Goal: Information Seeking & Learning: Learn about a topic

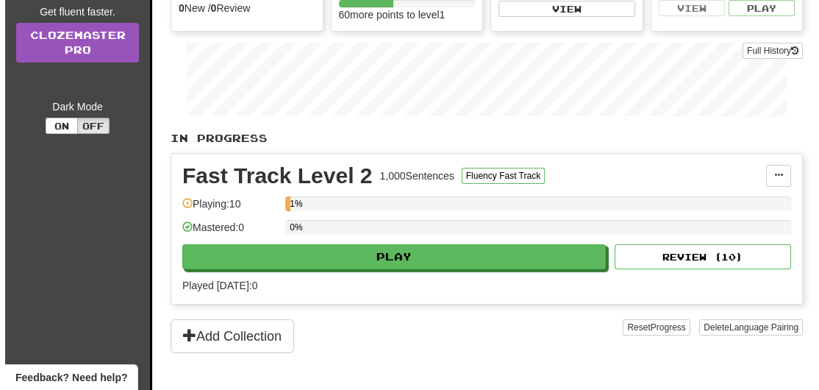
scroll to position [220, 0]
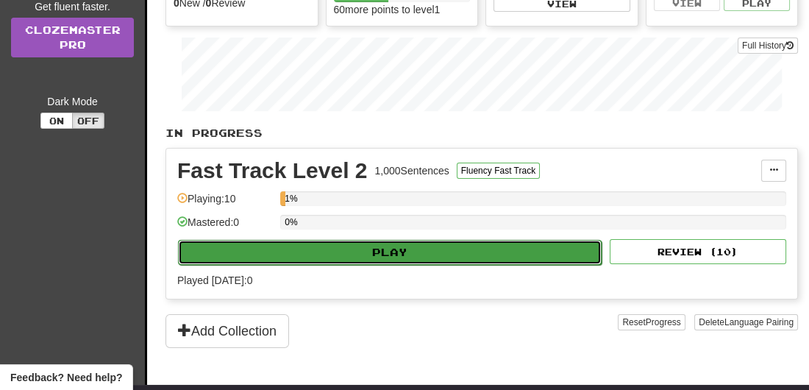
click at [397, 257] on button "Play" at bounding box center [390, 252] width 424 height 25
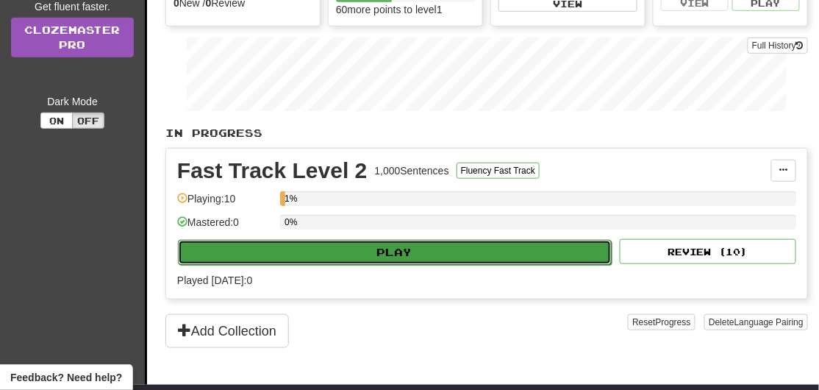
select select "**"
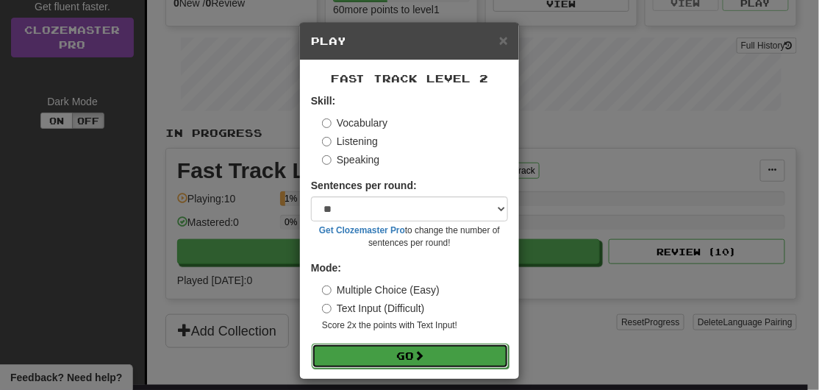
click at [403, 350] on button "Go" at bounding box center [410, 355] width 197 height 25
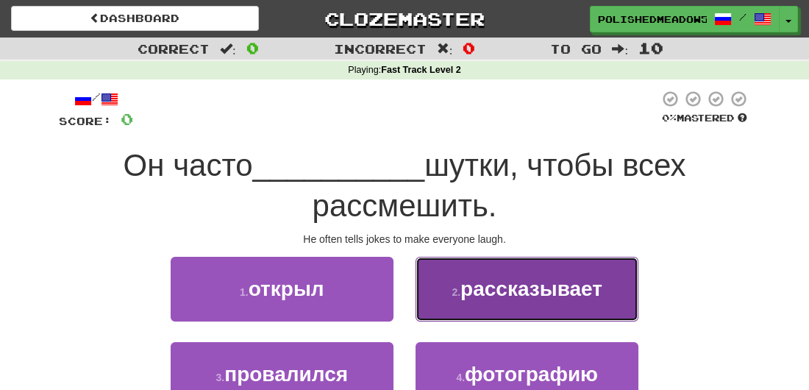
click at [504, 287] on span "рассказывает" at bounding box center [531, 288] width 142 height 23
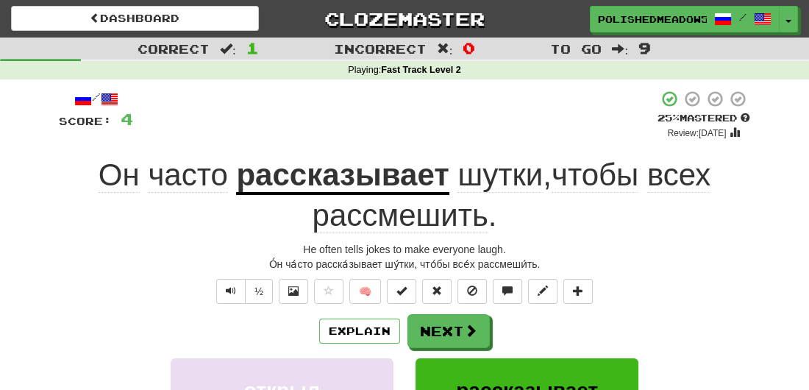
click at [538, 231] on div "Он часто рассказывает шутки , чтобы всех рассмешить ." at bounding box center [404, 195] width 691 height 80
click at [225, 288] on button "Text-to-speech controls" at bounding box center [230, 291] width 29 height 25
click at [452, 326] on button "Next" at bounding box center [449, 332] width 82 height 34
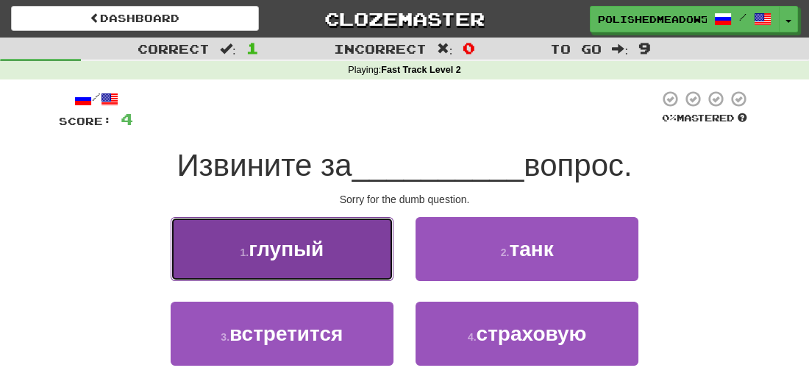
click at [270, 238] on span "глупый" at bounding box center [286, 249] width 75 height 23
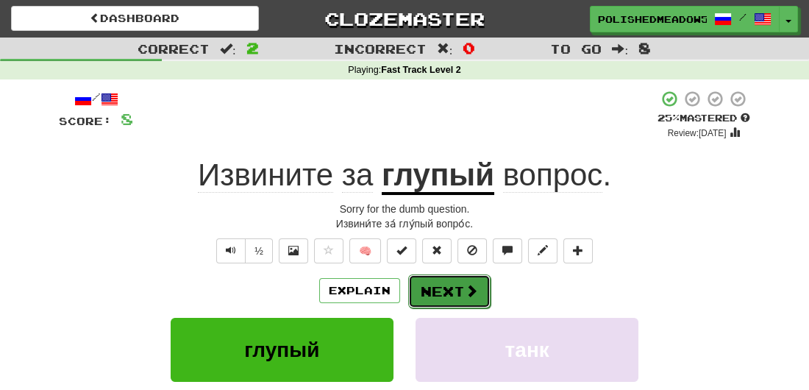
click at [454, 290] on button "Next" at bounding box center [449, 291] width 82 height 34
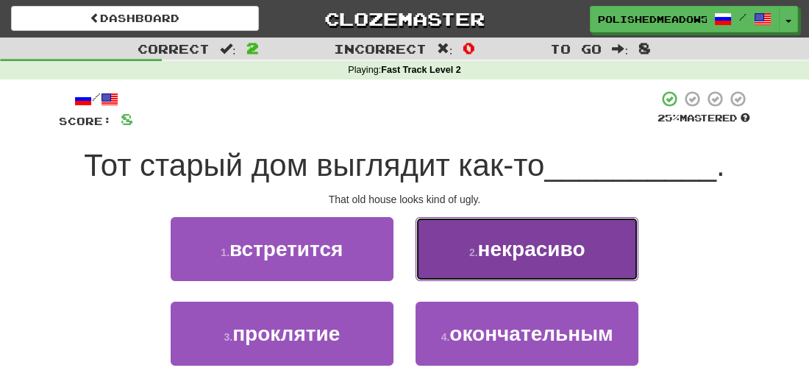
click at [483, 258] on span "некрасиво" at bounding box center [531, 249] width 107 height 23
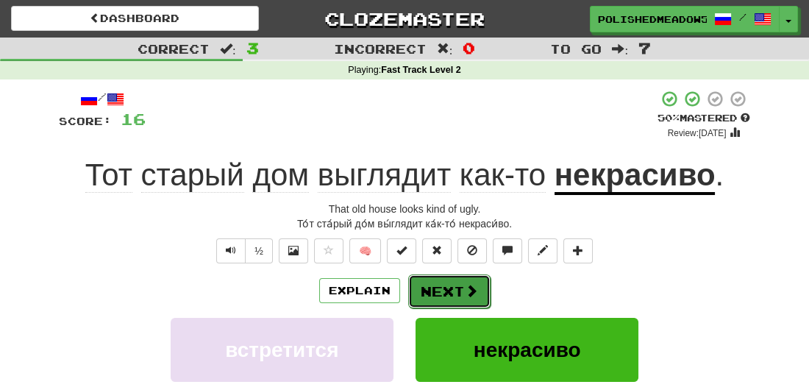
click at [453, 291] on button "Next" at bounding box center [449, 291] width 82 height 34
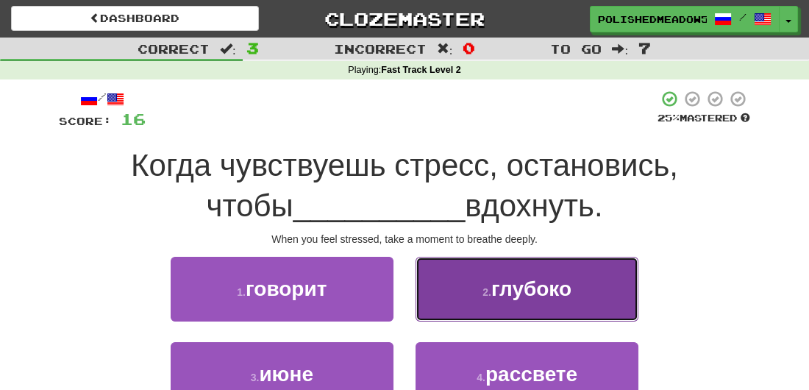
click at [478, 282] on button "2 . глубоко" at bounding box center [527, 289] width 223 height 64
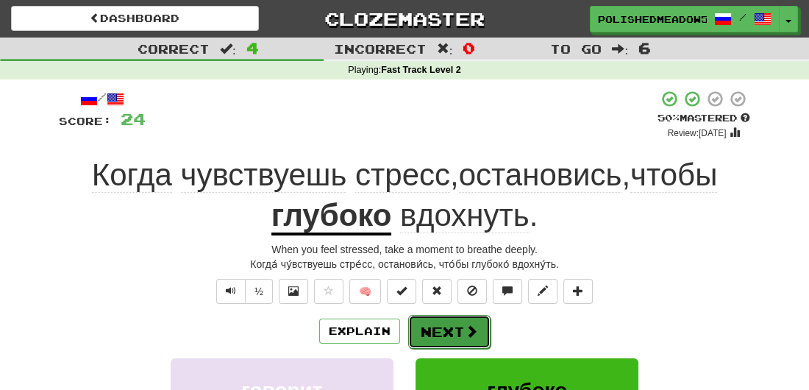
click at [446, 334] on button "Next" at bounding box center [449, 332] width 82 height 34
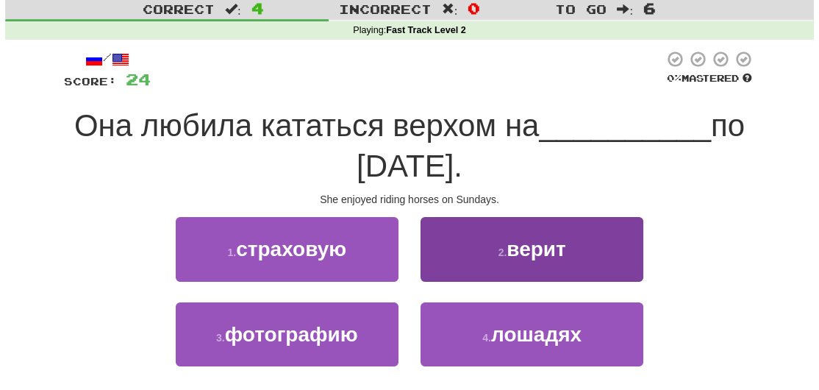
scroll to position [73, 0]
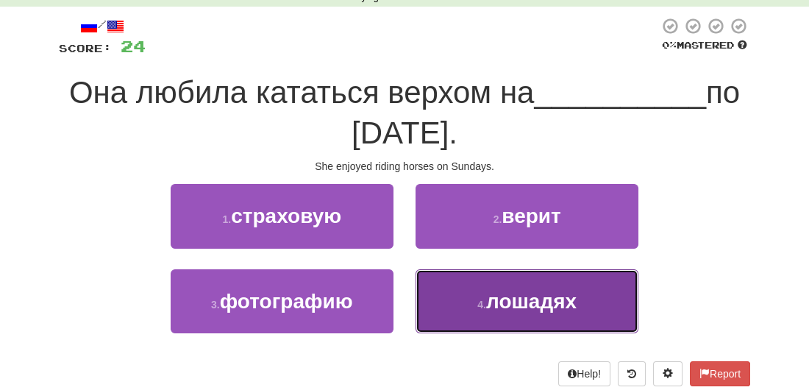
click at [473, 299] on button "4 . лошадях" at bounding box center [527, 301] width 223 height 64
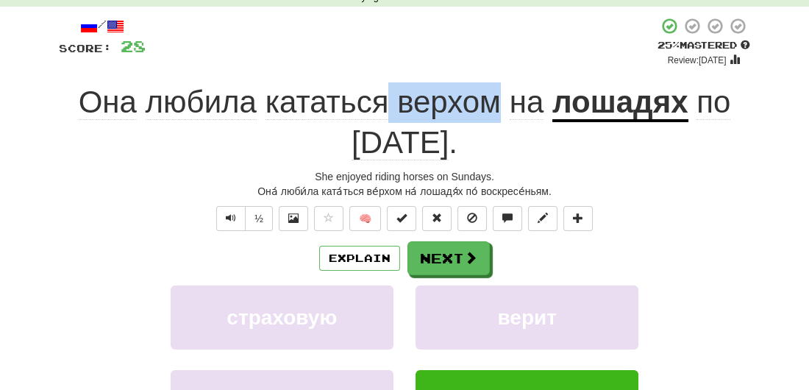
drag, startPoint x: 391, startPoint y: 102, endPoint x: 496, endPoint y: 102, distance: 105.9
click at [496, 102] on span "Она любила кататься верхом на" at bounding box center [316, 102] width 474 height 35
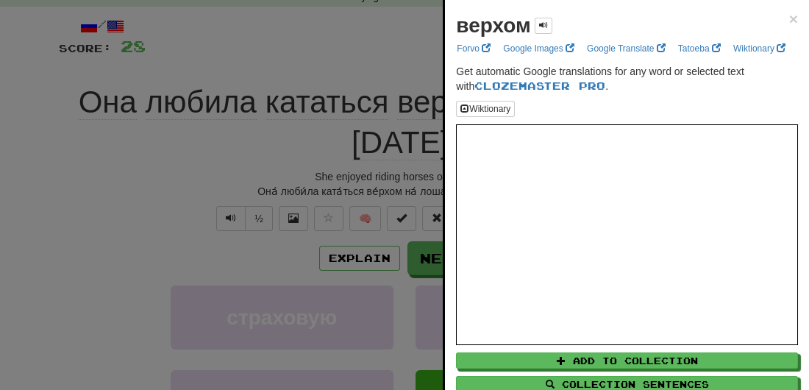
click at [391, 54] on div at bounding box center [404, 195] width 809 height 390
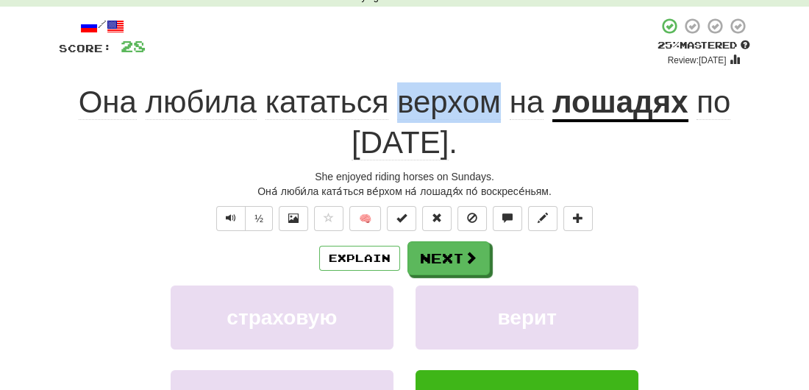
copy span "верхом"
drag, startPoint x: 503, startPoint y: 102, endPoint x: 400, endPoint y: 104, distance: 103.0
click at [400, 104] on span "Она любила кататься верхом на" at bounding box center [316, 102] width 474 height 35
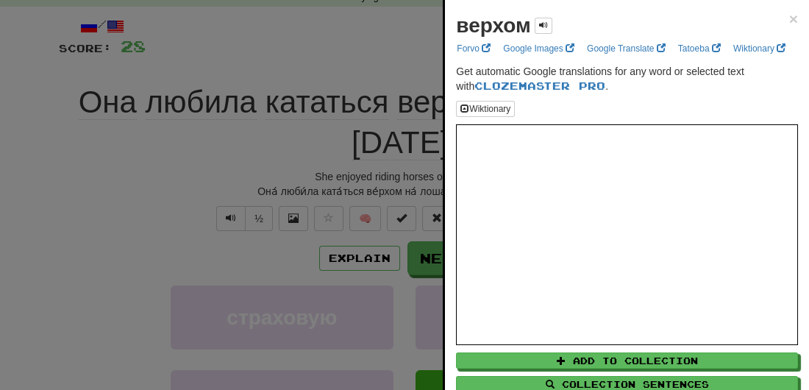
click at [171, 168] on div at bounding box center [404, 195] width 809 height 390
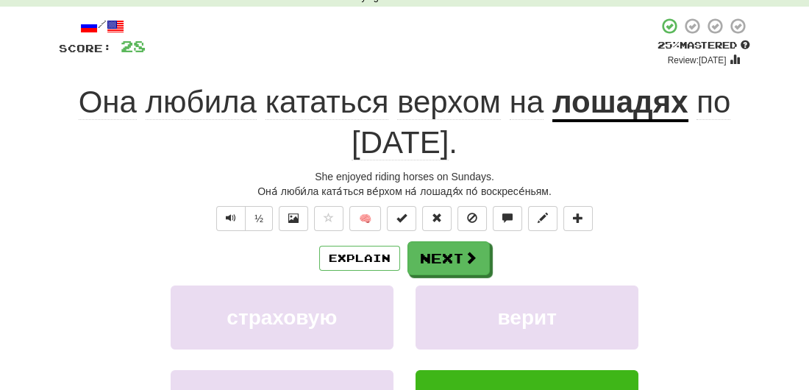
click at [131, 236] on div "/ Score: 28 + 4 25 % Mastered Review: [DATE] Она любила кататься верхом на лоша…" at bounding box center [404, 263] width 691 height 492
click at [435, 261] on button "Next" at bounding box center [449, 259] width 82 height 34
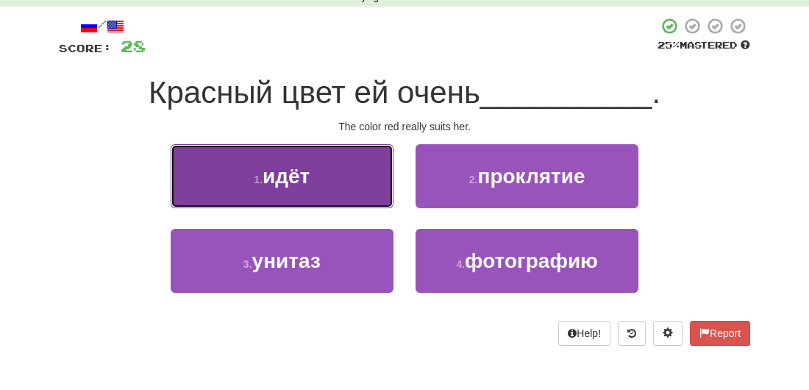
click at [324, 189] on button "1 . идёт" at bounding box center [282, 176] width 223 height 64
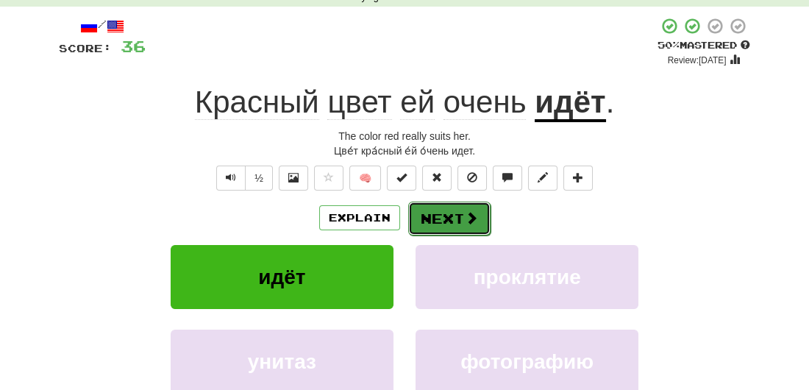
click at [419, 216] on button "Next" at bounding box center [449, 219] width 82 height 34
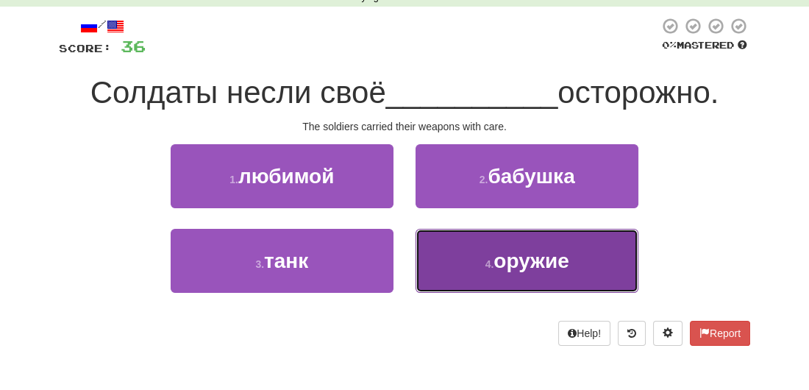
click at [493, 261] on small "4 ." at bounding box center [489, 264] width 9 height 12
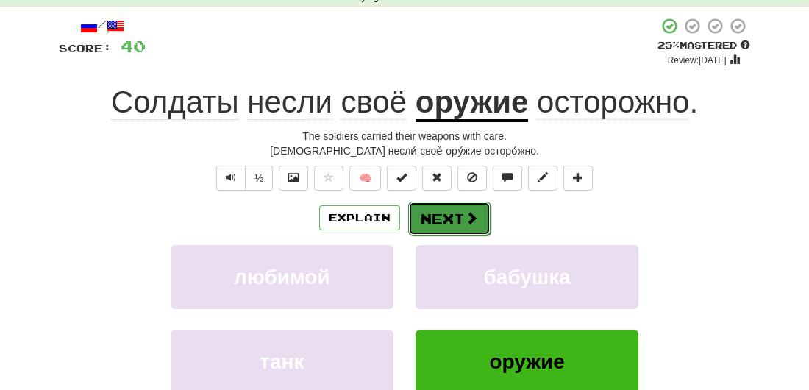
click at [446, 224] on button "Next" at bounding box center [449, 219] width 82 height 34
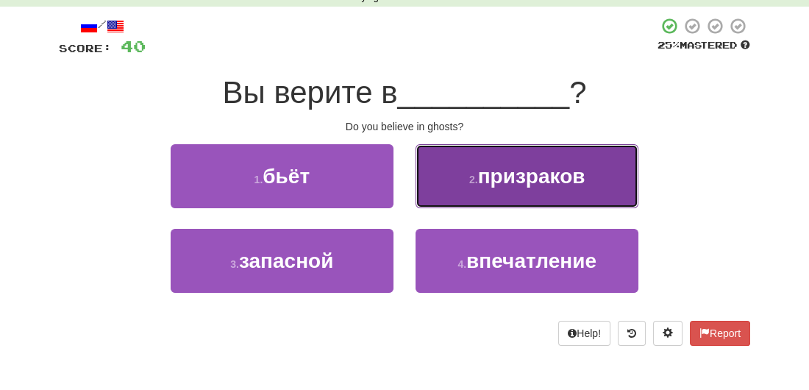
click at [483, 193] on button "2 . призраков" at bounding box center [527, 176] width 223 height 64
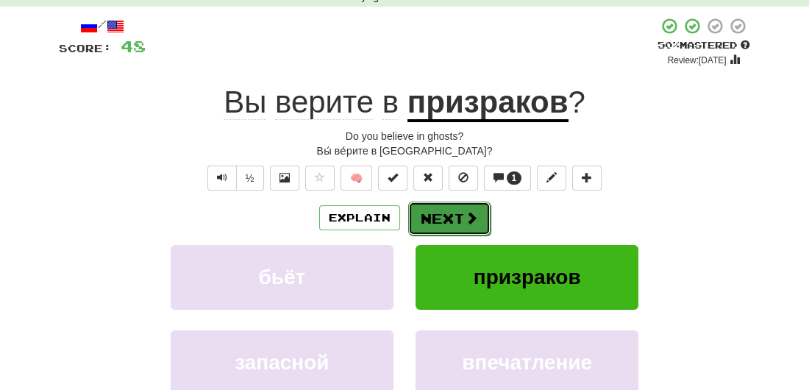
click at [461, 209] on button "Next" at bounding box center [449, 219] width 82 height 34
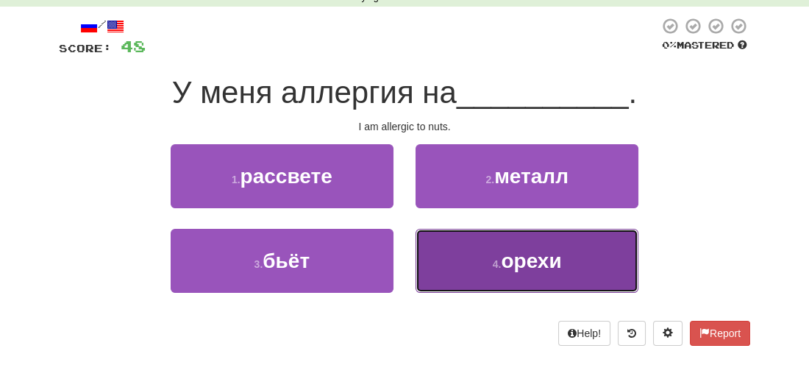
click at [557, 277] on button "4 . орехи" at bounding box center [527, 261] width 223 height 64
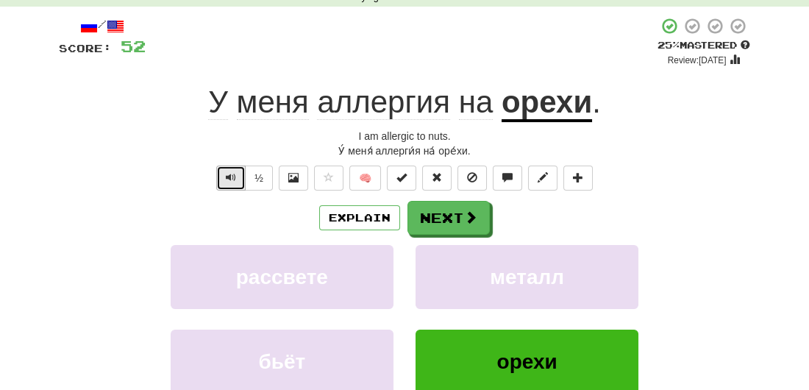
click at [226, 179] on span "Text-to-speech controls" at bounding box center [231, 177] width 10 height 10
click at [225, 181] on button "Text-to-speech controls" at bounding box center [230, 177] width 29 height 25
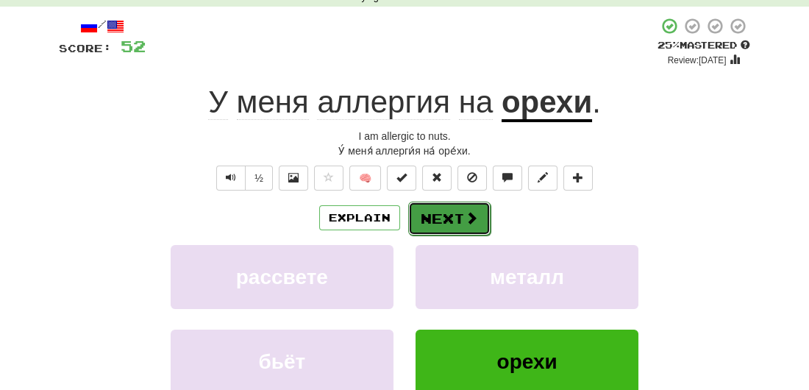
click at [437, 224] on button "Next" at bounding box center [449, 219] width 82 height 34
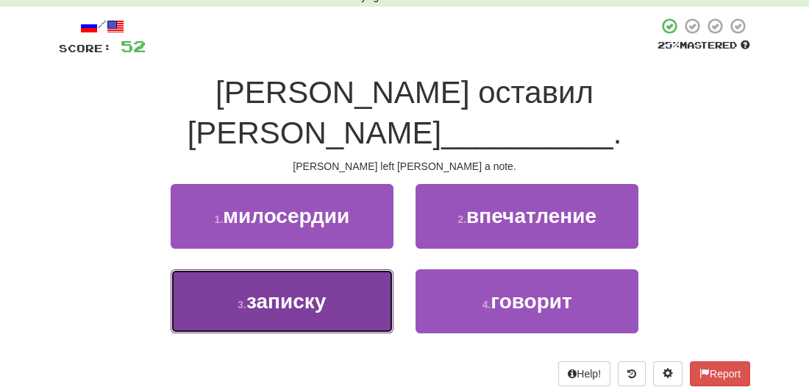
click at [306, 290] on span "записку" at bounding box center [285, 301] width 79 height 23
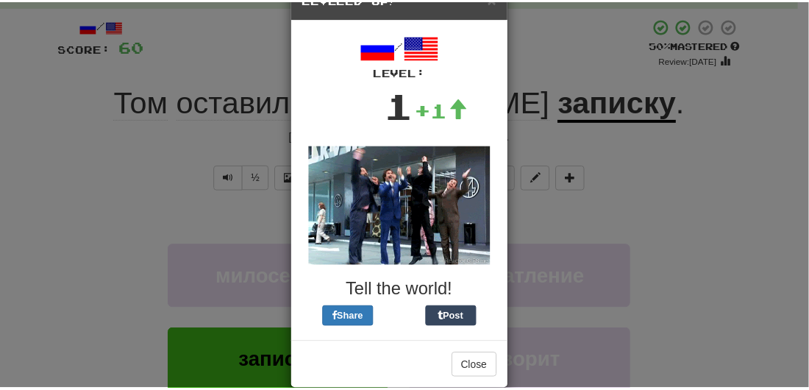
scroll to position [64, 0]
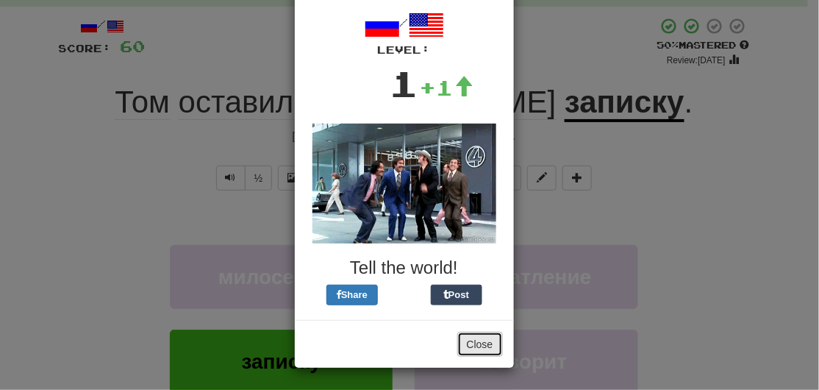
click at [476, 340] on button "Close" at bounding box center [481, 344] width 46 height 25
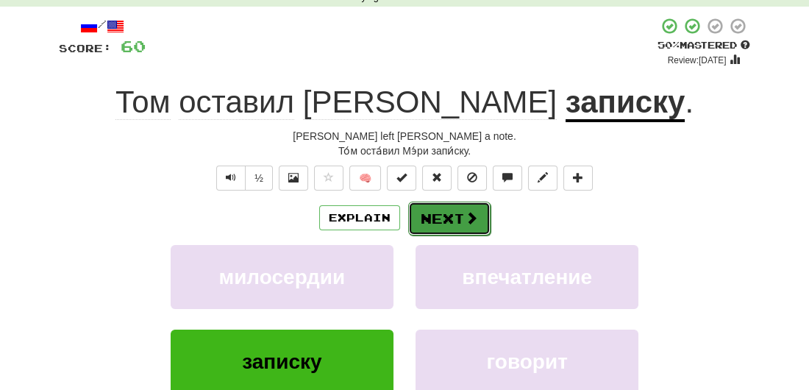
click at [443, 221] on button "Next" at bounding box center [449, 219] width 82 height 34
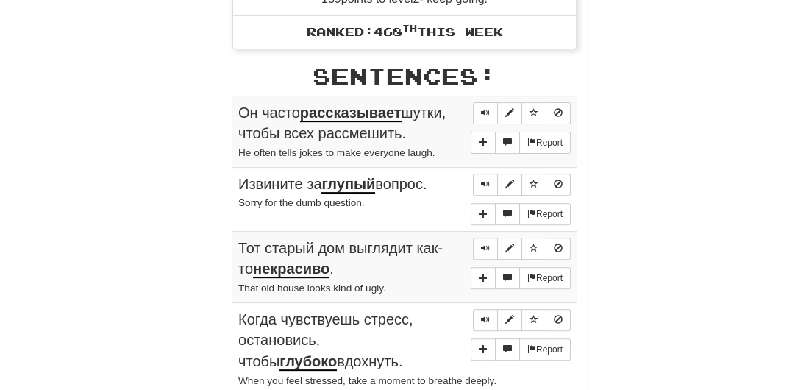
scroll to position [1029, 0]
